Goal: Task Accomplishment & Management: Use online tool/utility

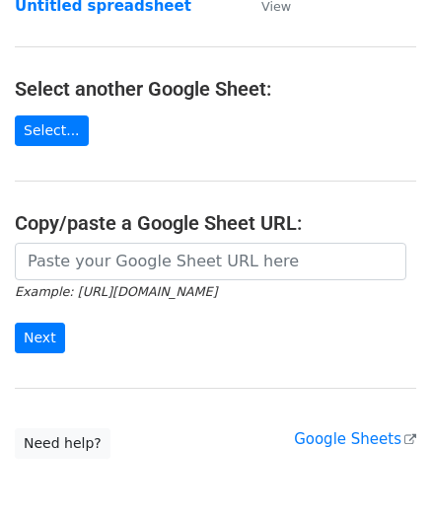
scroll to position [197, 0]
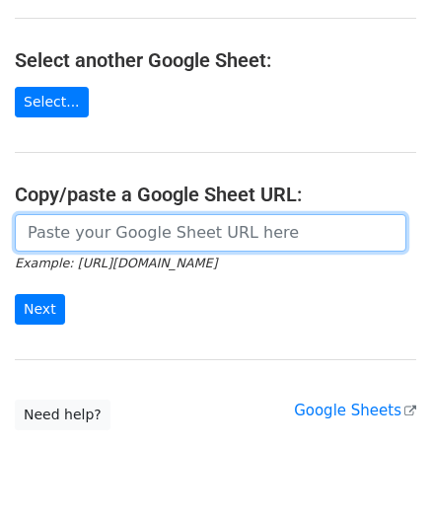
drag, startPoint x: 106, startPoint y: 228, endPoint x: 131, endPoint y: 219, distance: 27.1
click at [106, 228] on input "url" at bounding box center [211, 232] width 392 height 37
paste input "[URL][DOMAIN_NAME]"
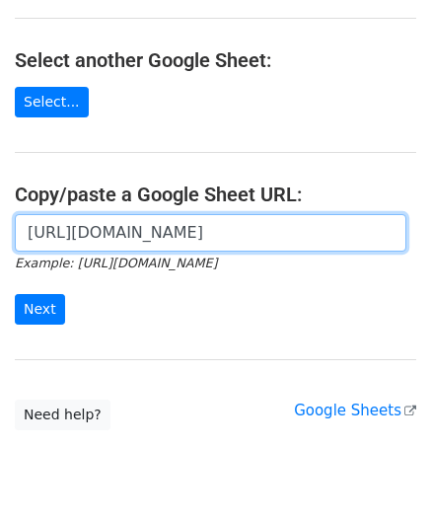
scroll to position [0, 438]
type input "[URL][DOMAIN_NAME]"
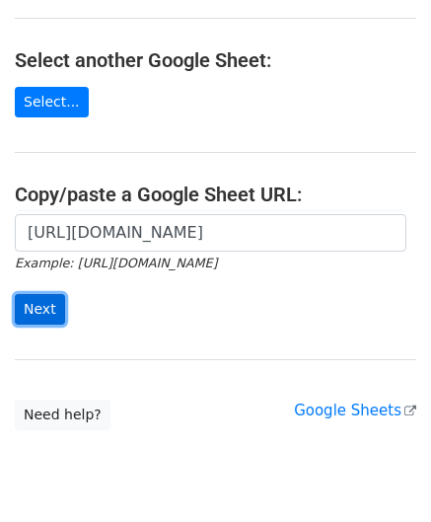
click at [33, 307] on input "Next" at bounding box center [40, 309] width 50 height 31
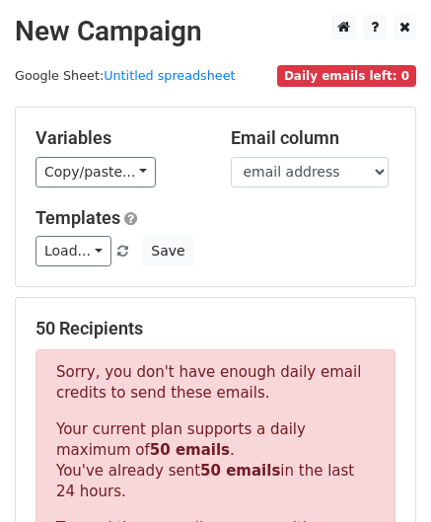
scroll to position [666, 0]
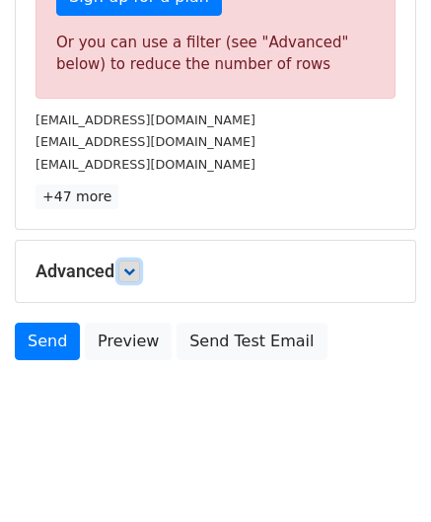
click at [130, 265] on icon at bounding box center [129, 271] width 12 height 12
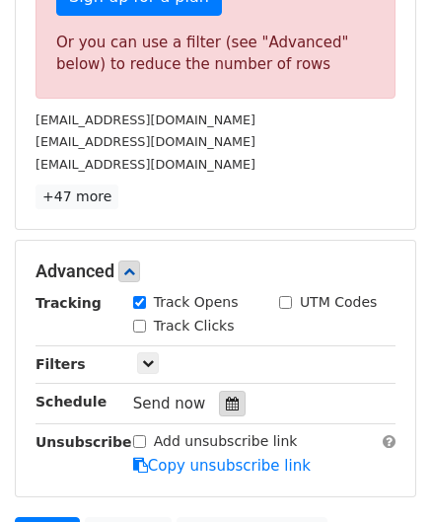
click at [226, 397] on icon at bounding box center [232, 404] width 13 height 14
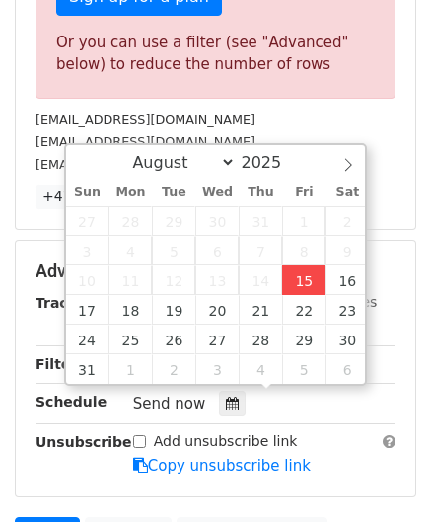
type input "[DATE] 12:00"
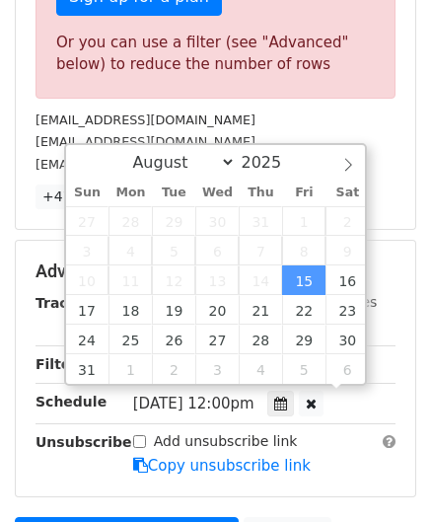
scroll to position [0, 0]
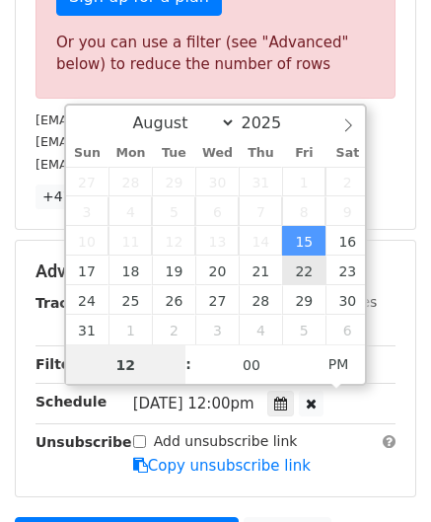
paste input "0"
type input "10"
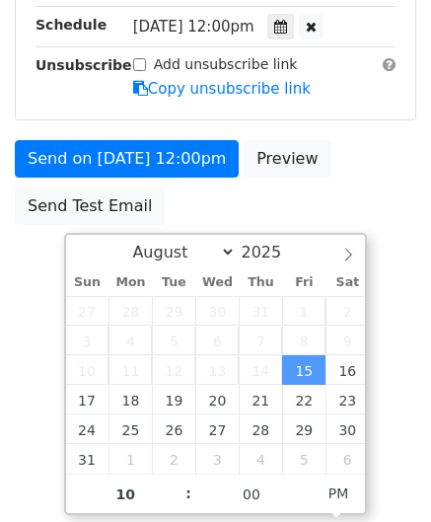
type input "[DATE] 22:00"
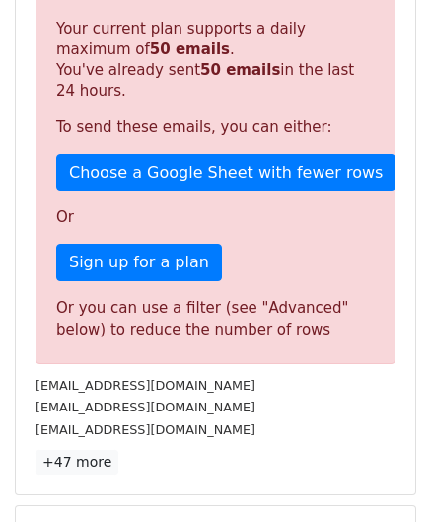
scroll to position [905, 0]
